Goal: Task Accomplishment & Management: Manage account settings

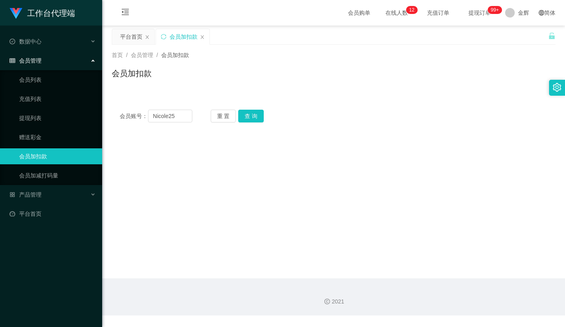
type input "Nicole25"
click at [251, 112] on button "查 询" at bounding box center [251, 116] width 26 height 13
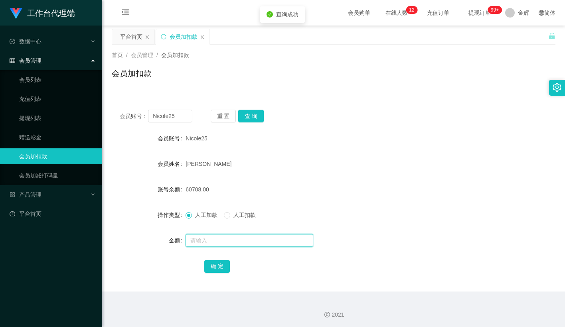
click at [203, 239] on input "text" at bounding box center [250, 240] width 128 height 13
type input "15"
drag, startPoint x: 204, startPoint y: 242, endPoint x: 177, endPoint y: 240, distance: 26.8
click at [178, 240] on div "金额 15" at bounding box center [334, 241] width 444 height 16
click at [49, 76] on link "会员列表" at bounding box center [57, 80] width 77 height 16
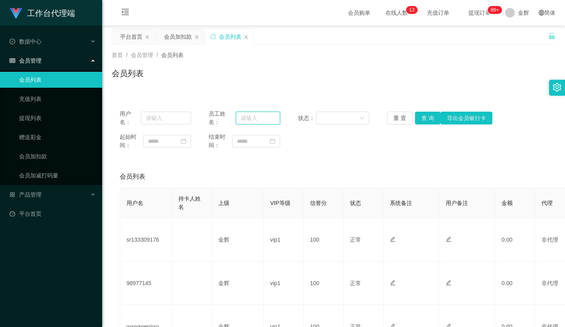
click at [264, 115] on input "text" at bounding box center [258, 118] width 44 height 13
click at [182, 120] on input "text" at bounding box center [166, 118] width 50 height 13
paste input "Nicole25"
type input "Nicole25"
click at [424, 117] on button "查 询" at bounding box center [428, 118] width 26 height 13
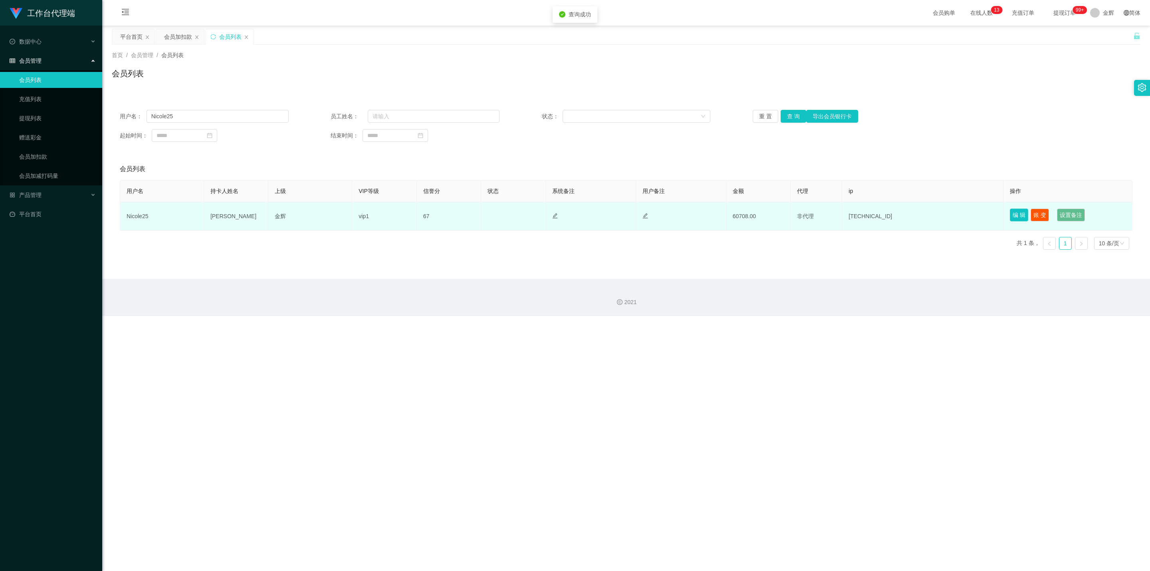
click at [565, 216] on button "编 辑" at bounding box center [1019, 214] width 18 height 13
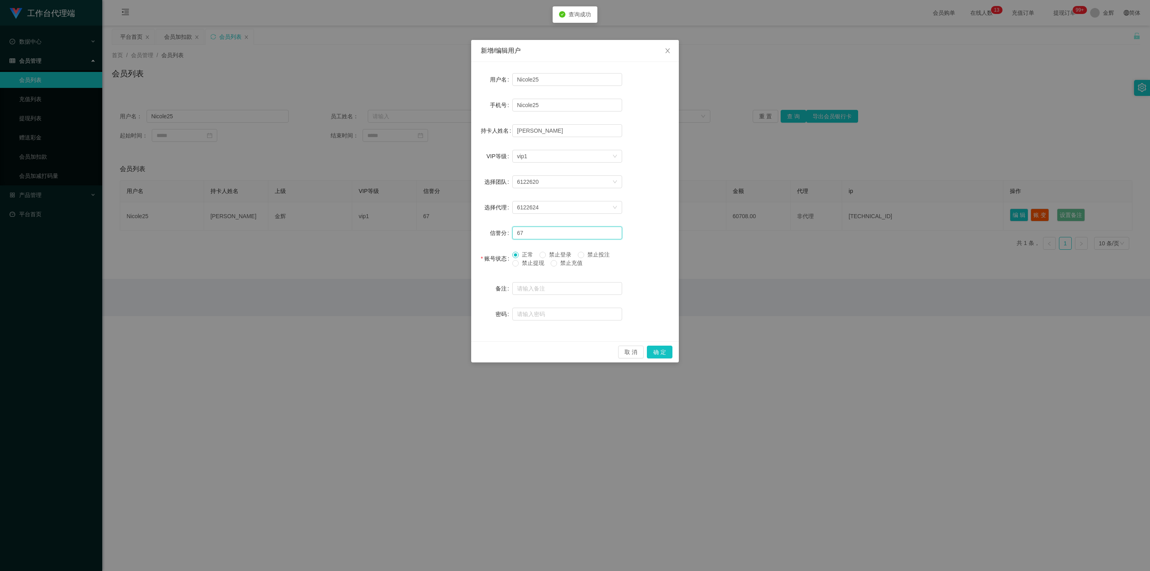
click at [535, 236] on input "67" at bounding box center [567, 232] width 110 height 13
type input "68"
click at [565, 327] on button "确 定" at bounding box center [660, 351] width 26 height 13
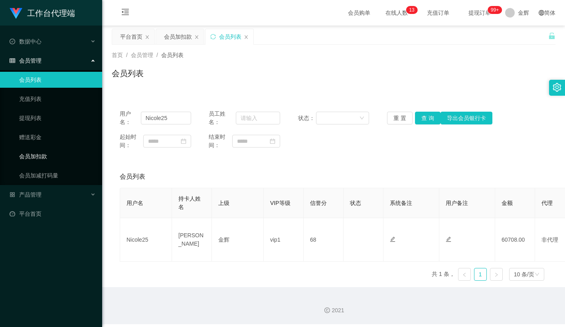
click at [40, 151] on link "会员加扣款" at bounding box center [57, 157] width 77 height 16
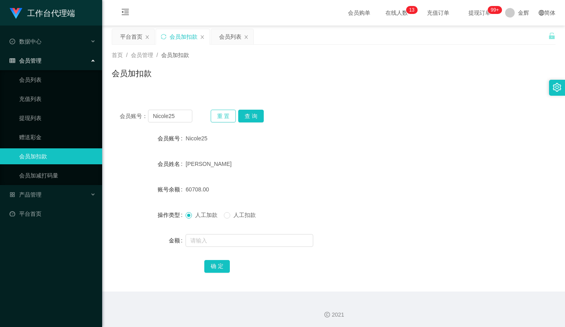
click at [232, 115] on button "重 置" at bounding box center [224, 116] width 26 height 13
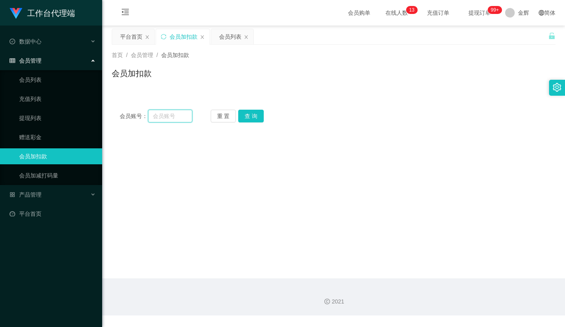
click at [173, 116] on input "text" at bounding box center [170, 116] width 44 height 13
paste input "fusen123456"
type input "fusen123456"
click at [243, 114] on button "查 询" at bounding box center [251, 116] width 26 height 13
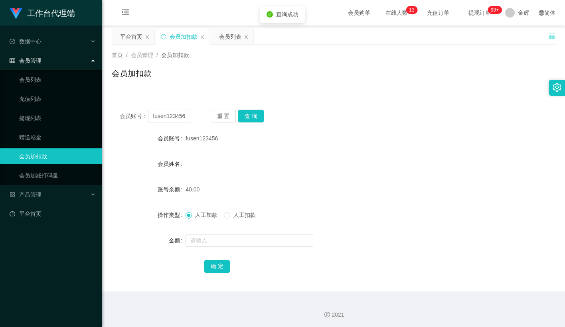
click at [235, 220] on label "人工扣款" at bounding box center [241, 215] width 35 height 8
click at [228, 233] on div at bounding box center [315, 241] width 259 height 16
click at [223, 243] on input "text" at bounding box center [250, 240] width 128 height 13
type input "40"
click at [211, 271] on button "确 定" at bounding box center [217, 266] width 26 height 13
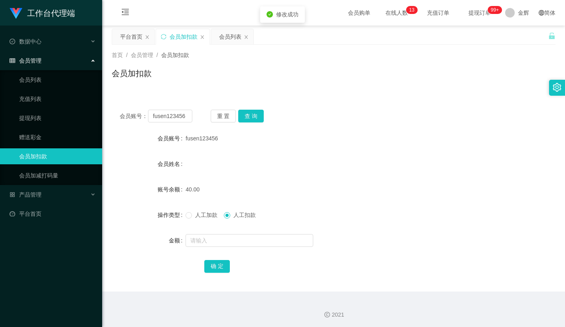
click at [276, 208] on div "人工加款 人工扣款" at bounding box center [315, 215] width 259 height 16
